Goal: Information Seeking & Learning: Learn about a topic

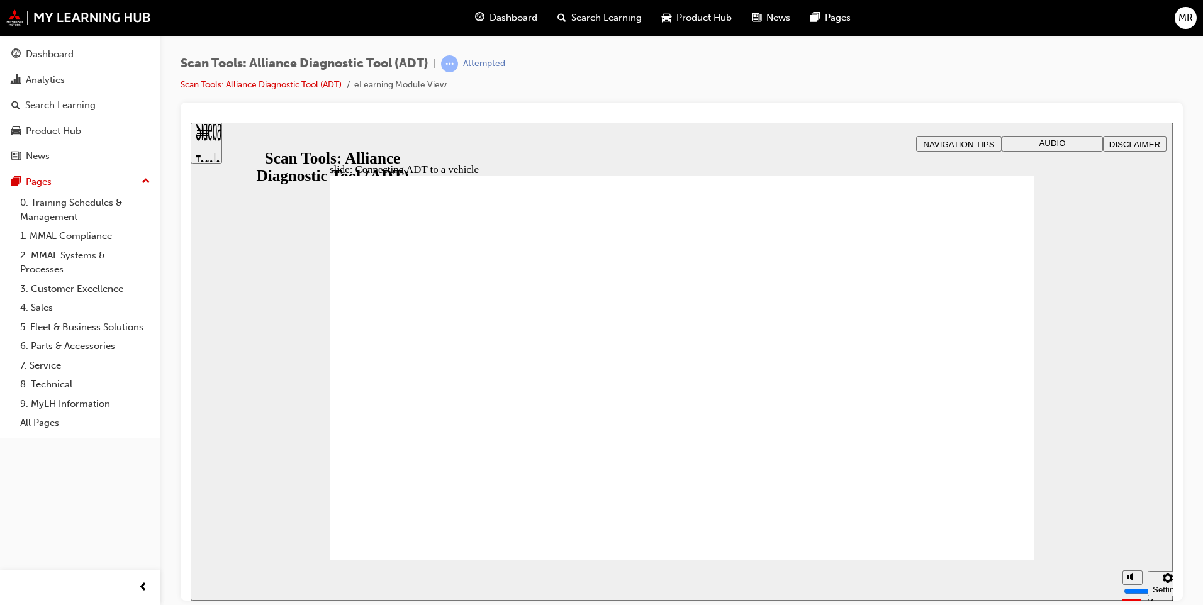
click at [1133, 541] on input "volume" at bounding box center [1164, 544] width 81 height 10
click at [1130, 549] on input "volume" at bounding box center [1164, 544] width 81 height 10
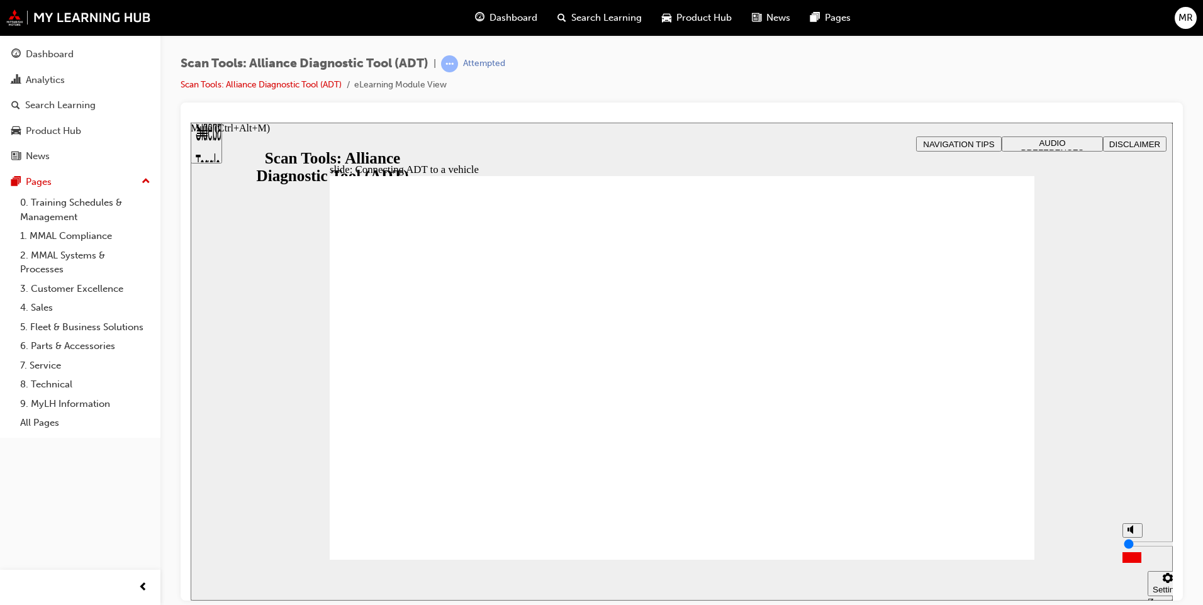
click at [1133, 549] on input "volume" at bounding box center [1164, 544] width 81 height 10
click at [1131, 549] on input "volume" at bounding box center [1164, 544] width 81 height 10
drag, startPoint x: 1130, startPoint y: 554, endPoint x: 1134, endPoint y: 546, distance: 9.6
click at [1134, 546] on input "volume" at bounding box center [1164, 544] width 81 height 10
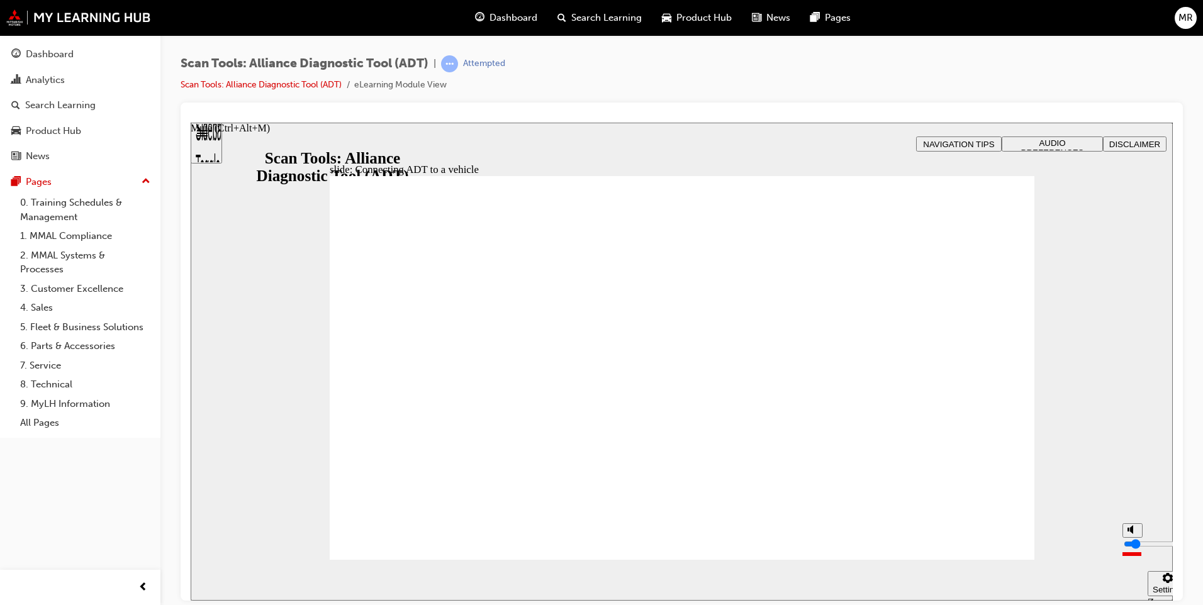
drag, startPoint x: 1132, startPoint y: 547, endPoint x: 1135, endPoint y: 553, distance: 6.5
type input "1"
click at [1135, 549] on input "volume" at bounding box center [1164, 544] width 81 height 10
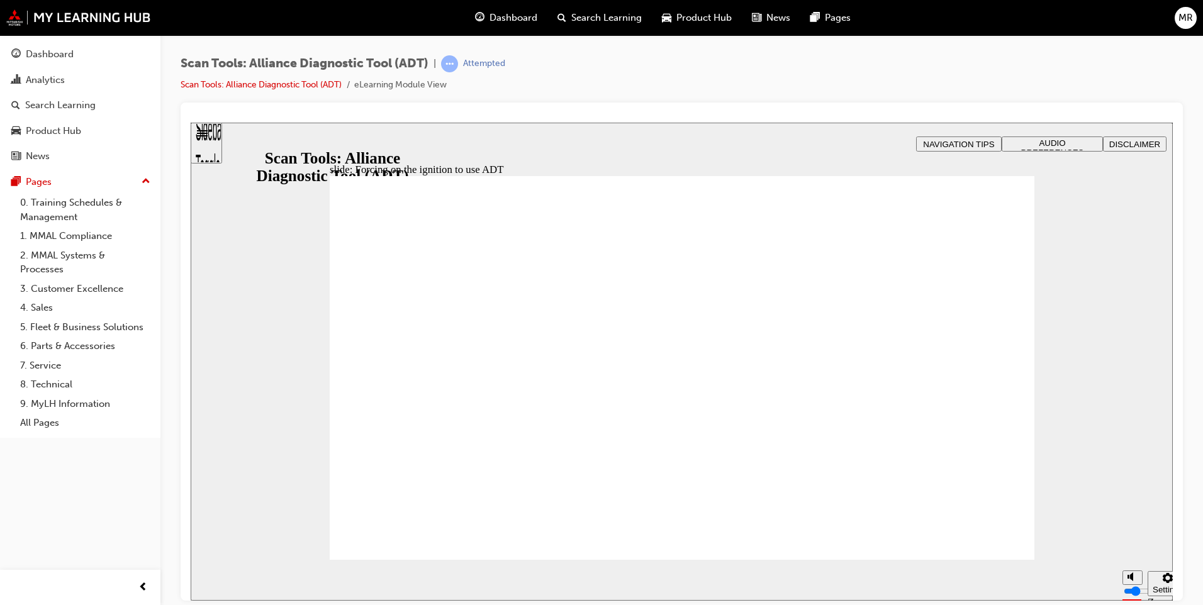
radio input "true"
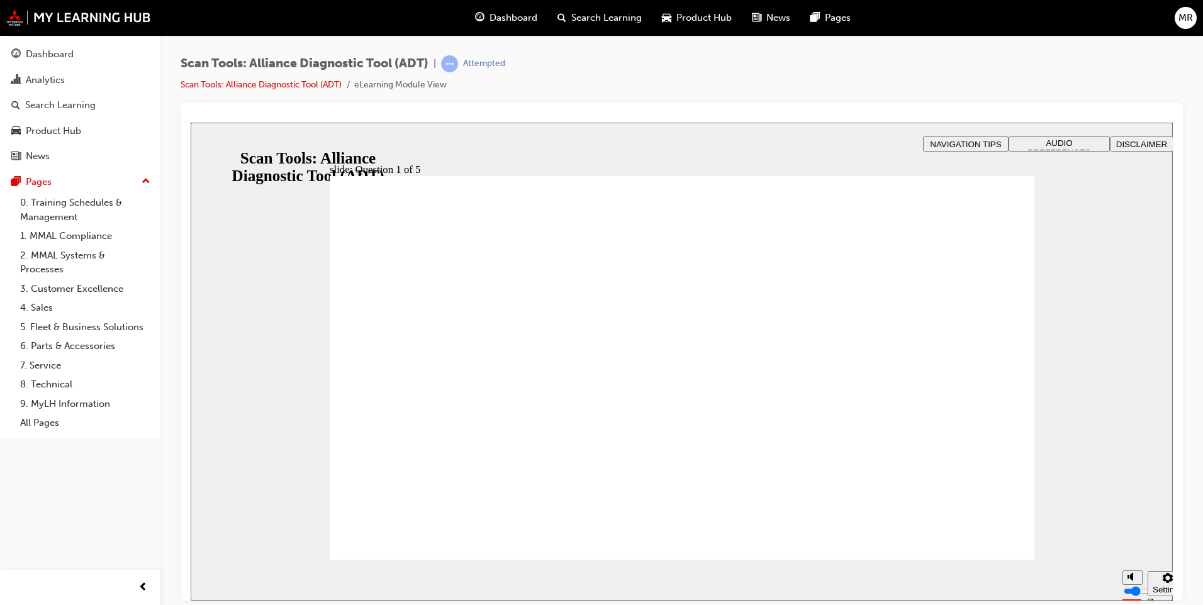
radio input "true"
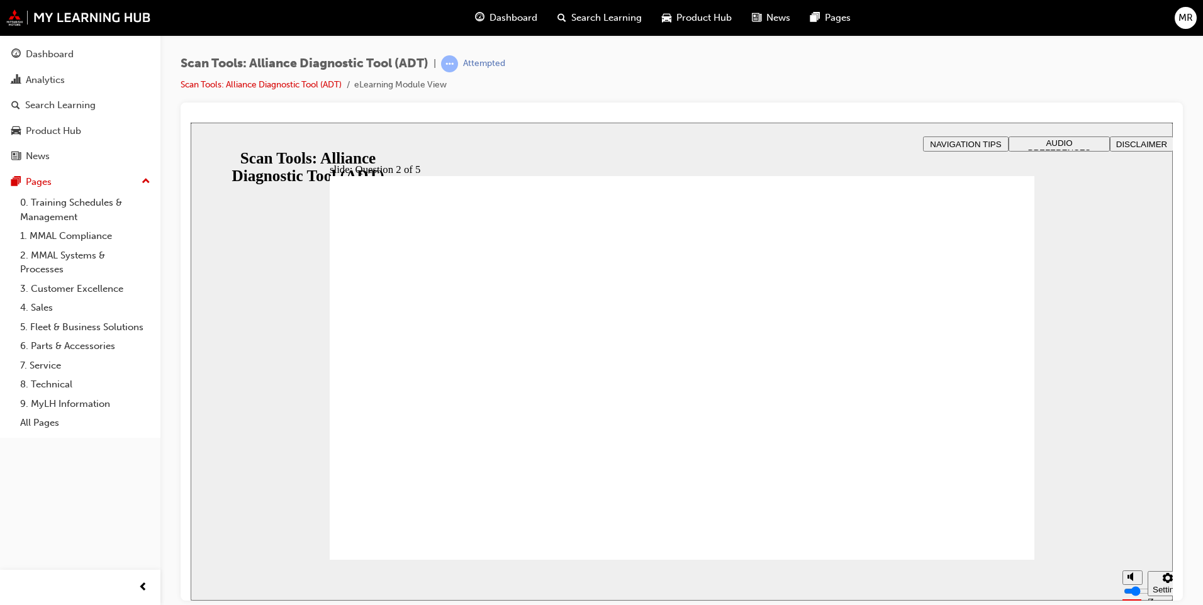
radio input "true"
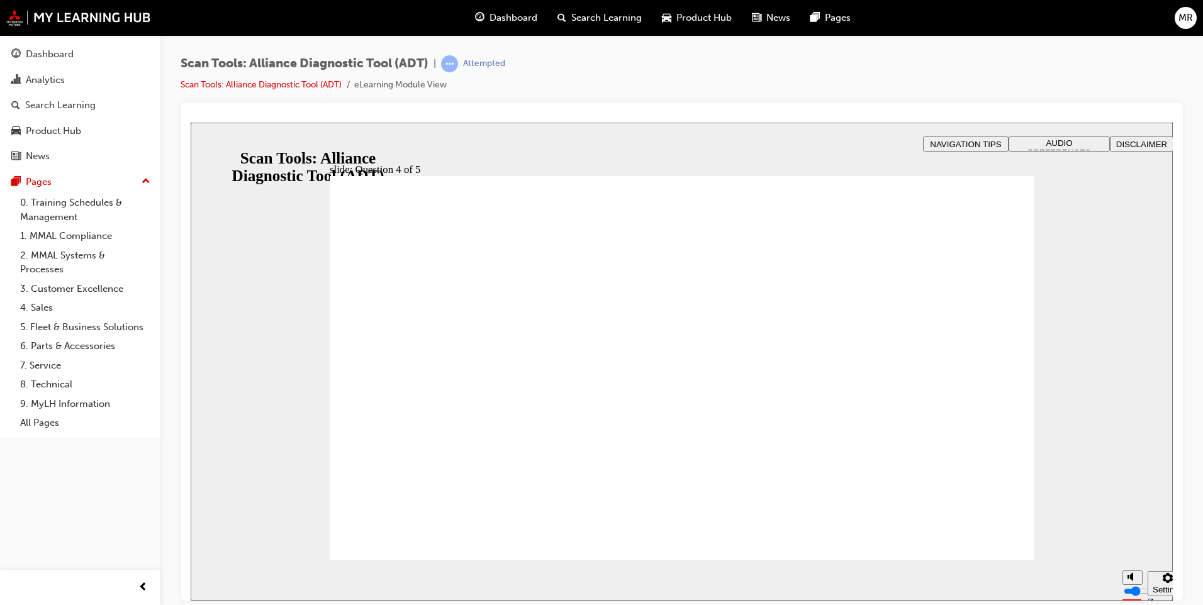
radio input "true"
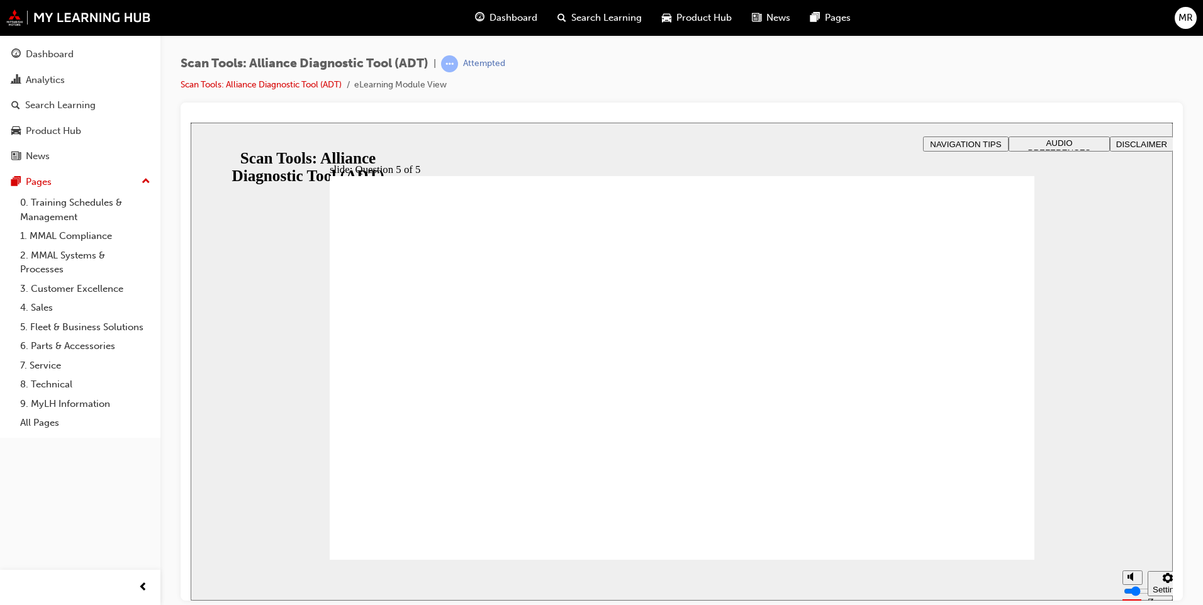
drag, startPoint x: 696, startPoint y: 468, endPoint x: 831, endPoint y: 483, distance: 136.1
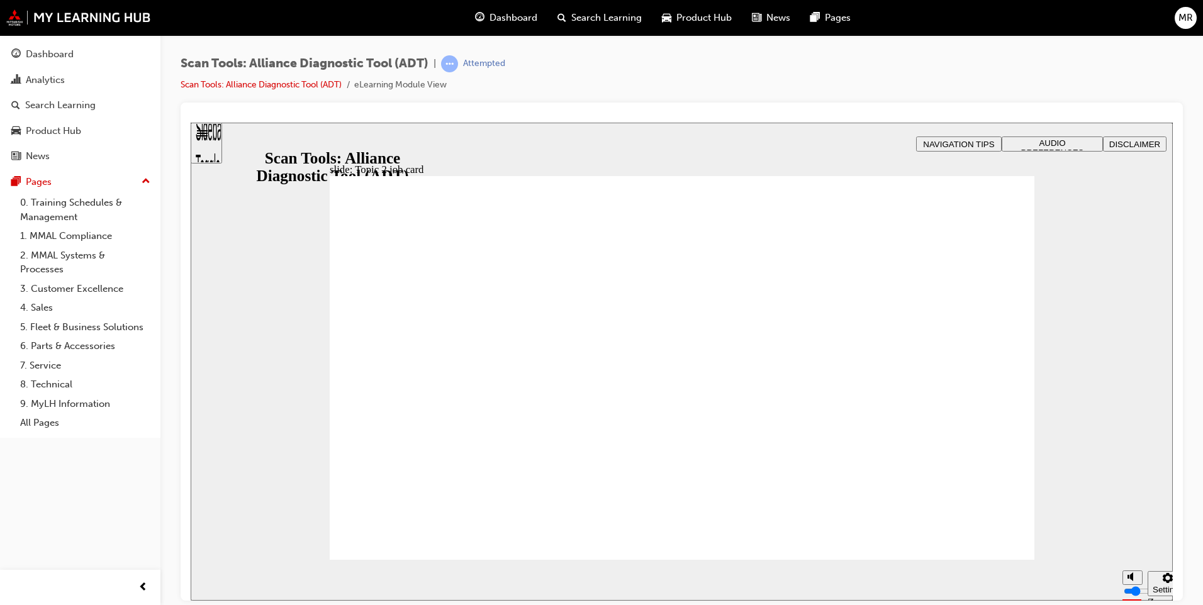
drag, startPoint x: 730, startPoint y: 365, endPoint x: 767, endPoint y: 385, distance: 42.2
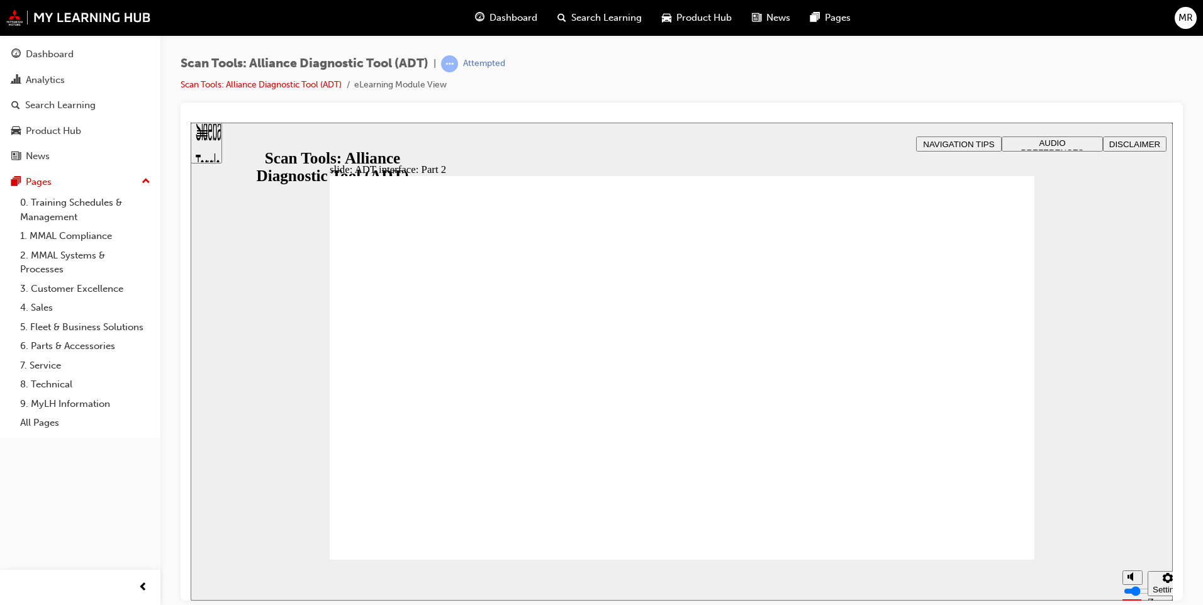
click at [210, 145] on div "Sidebar Toggle" at bounding box center [206, 147] width 21 height 76
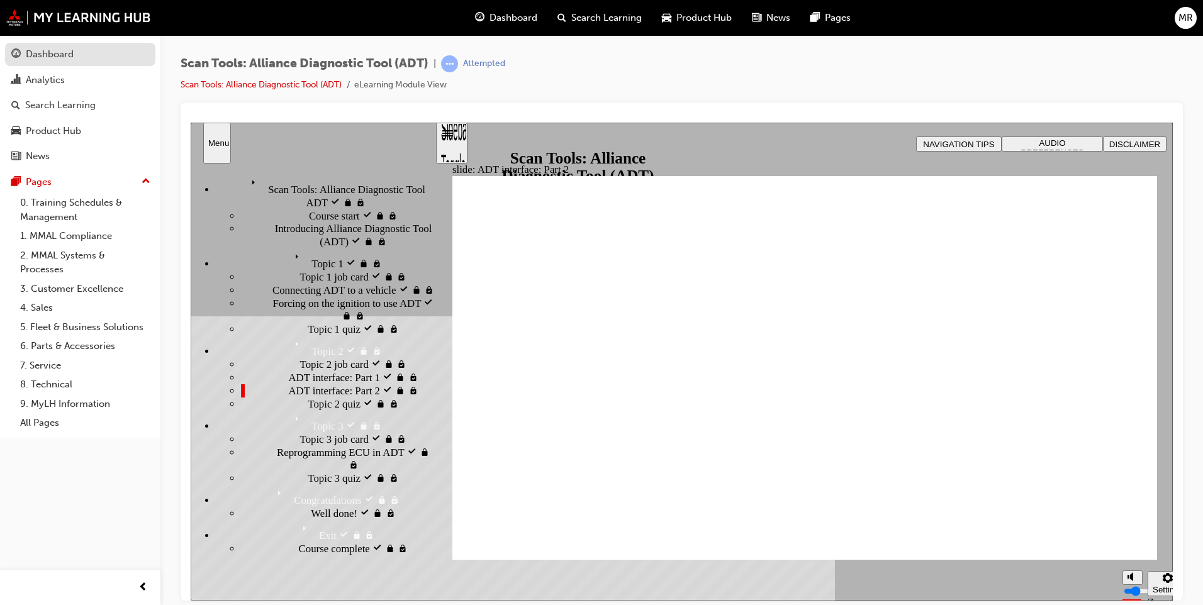
click at [60, 62] on link "Dashboard" at bounding box center [80, 54] width 150 height 23
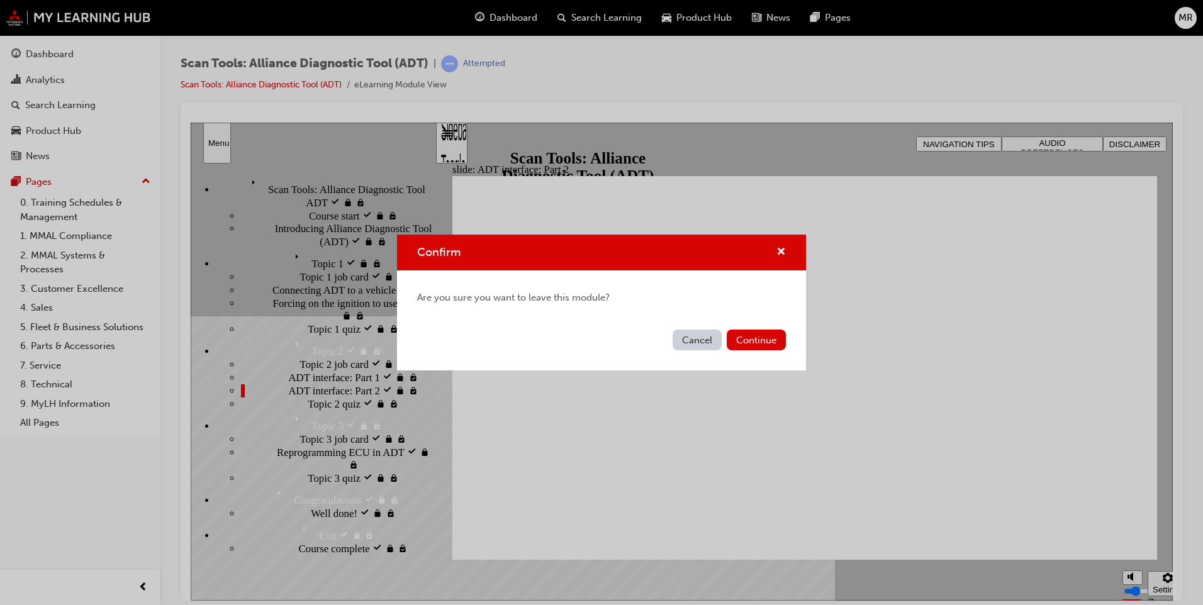
click at [755, 334] on button "Continue" at bounding box center [756, 340] width 59 height 21
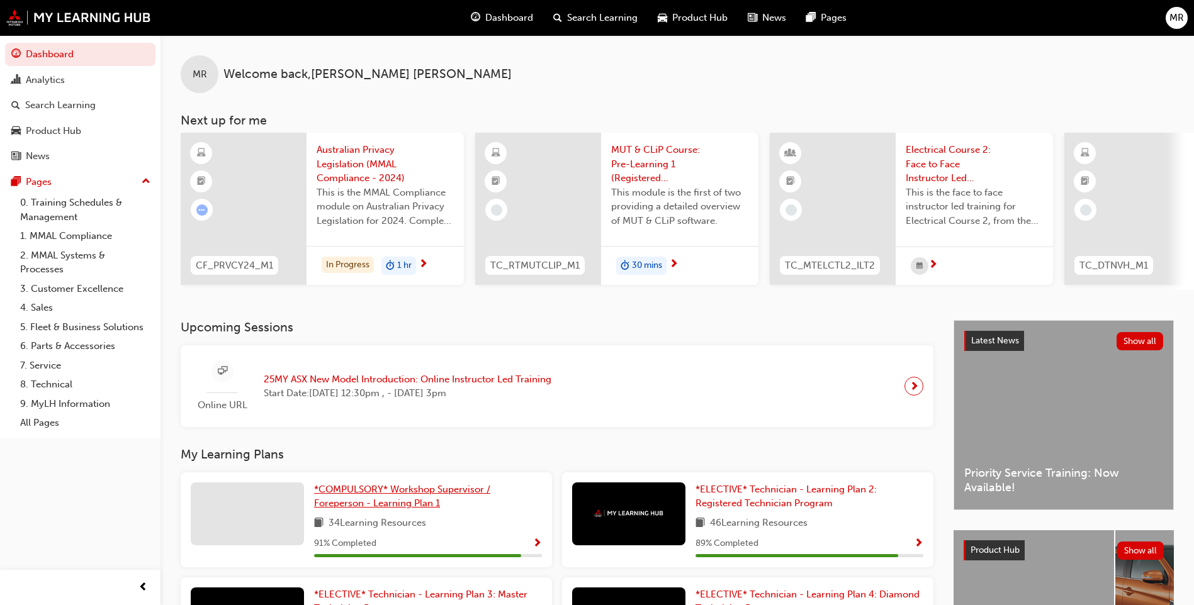
click at [369, 504] on span "*COMPULSORY* Workshop Supervisor / Foreperson - Learning Plan 1" at bounding box center [402, 497] width 176 height 26
